Goal: Task Accomplishment & Management: Complete application form

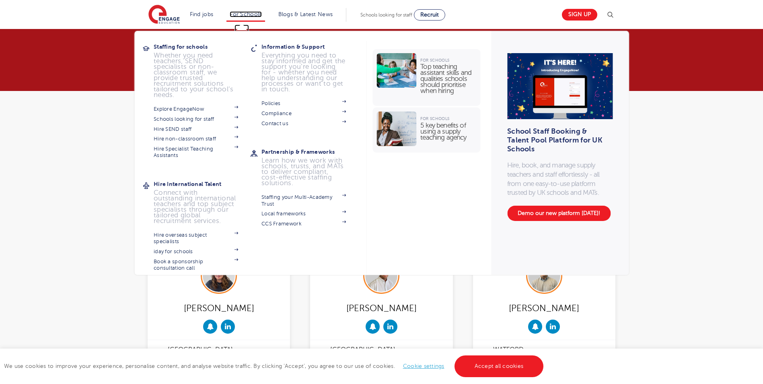
click at [261, 16] on link "For Schools" at bounding box center [246, 14] width 32 height 6
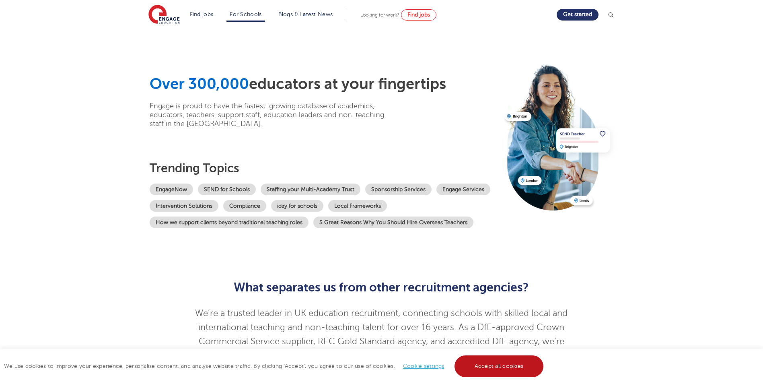
click at [514, 368] on link "Accept all cookies" at bounding box center [499, 366] width 89 height 22
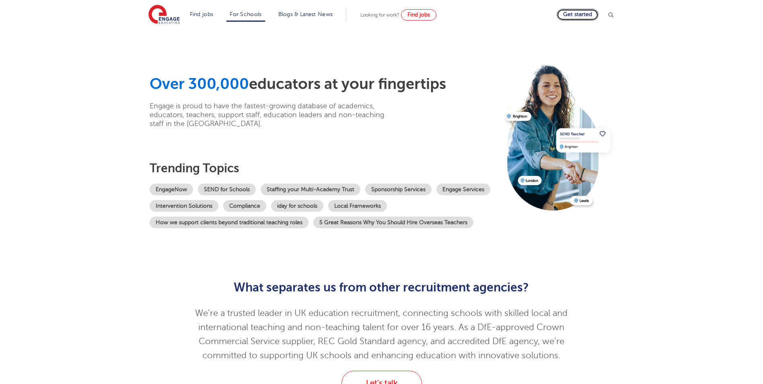
click at [585, 17] on link "Get started" at bounding box center [578, 15] width 42 height 12
